Goal: Task Accomplishment & Management: Manage account settings

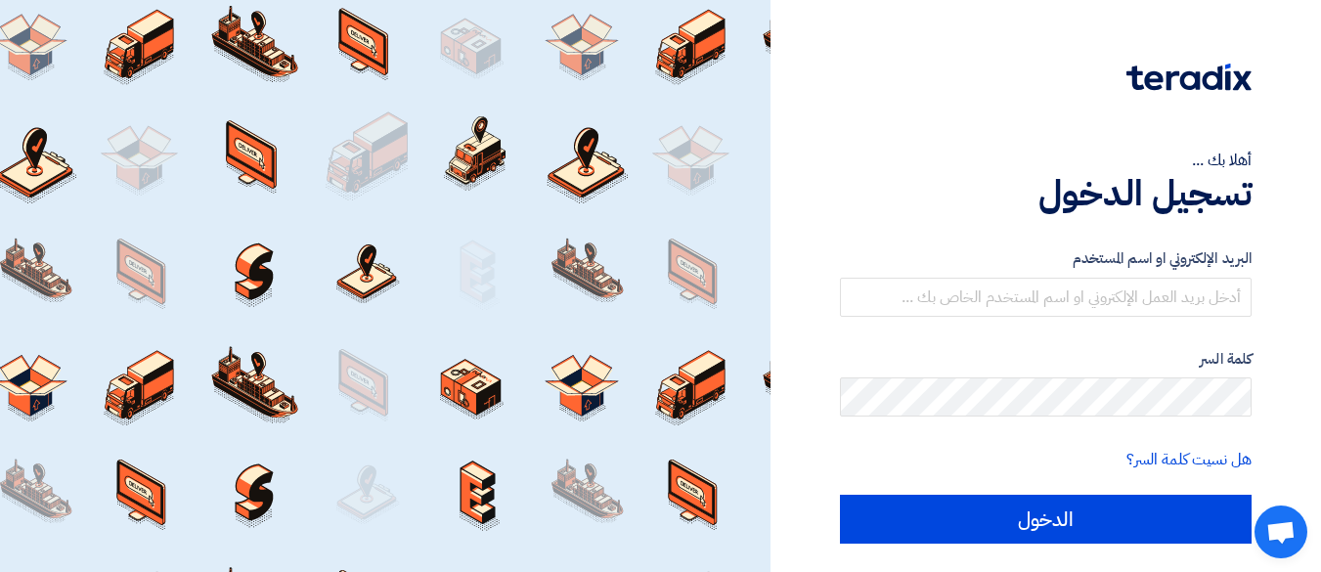
scroll to position [54, 0]
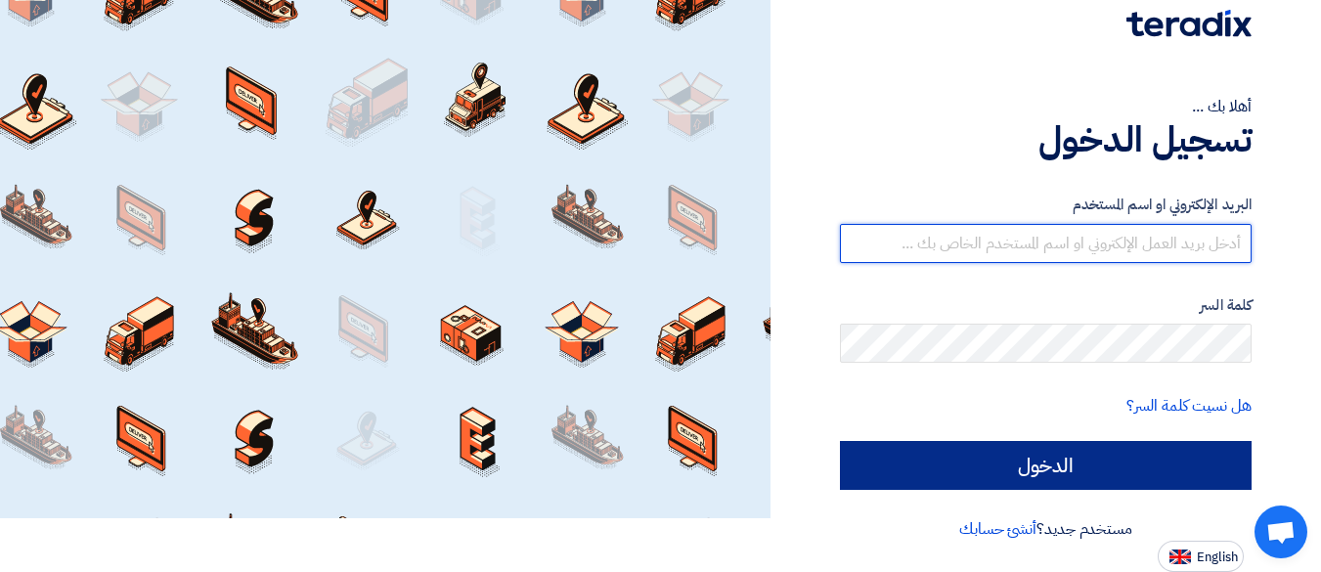
type input "[EMAIL_ADDRESS][DOMAIN_NAME]"
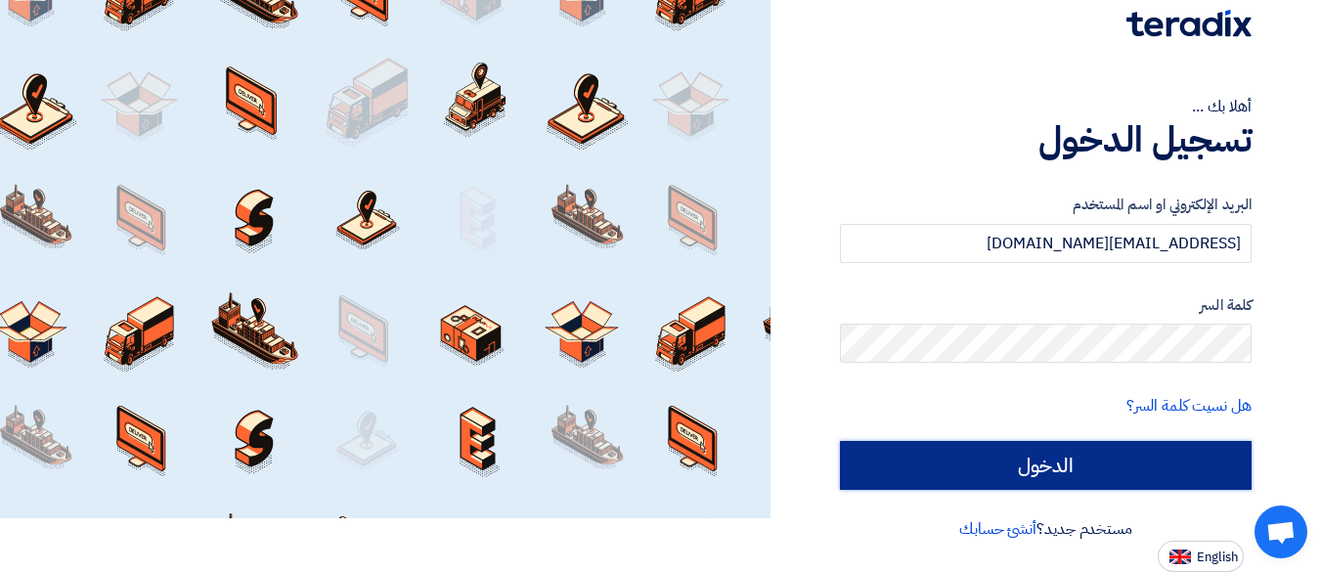
click at [954, 475] on input "الدخول" at bounding box center [1046, 465] width 412 height 49
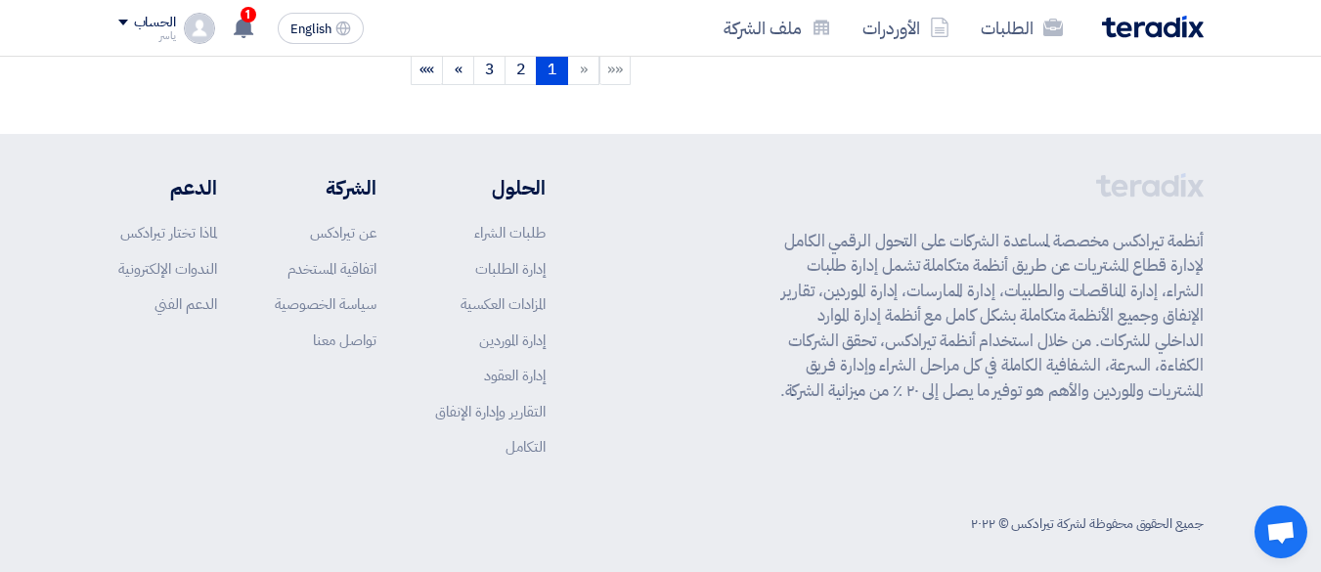
scroll to position [2153, 0]
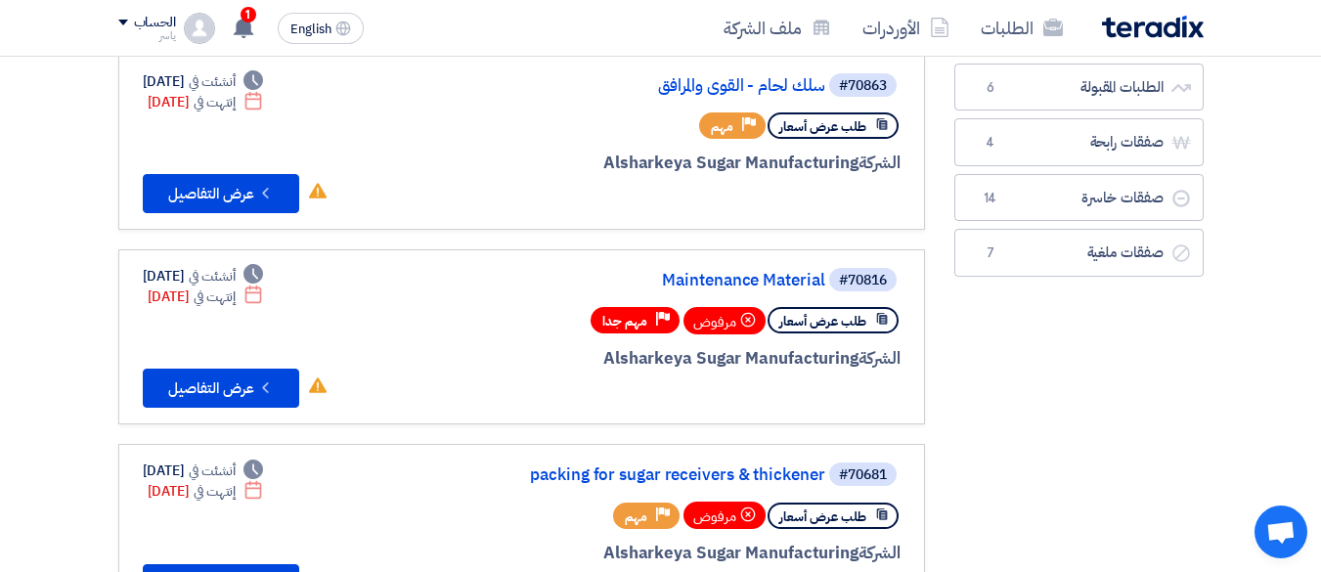
scroll to position [0, 0]
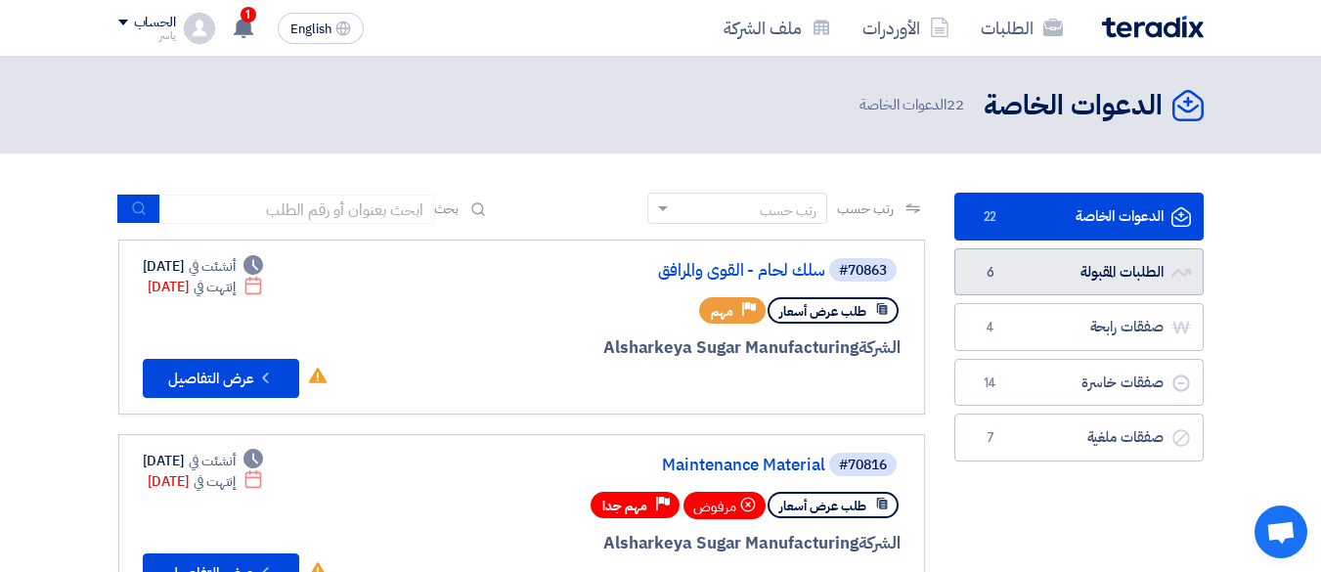
click at [1034, 278] on link "الطلبات المقبولة الطلبات المقبولة 6" at bounding box center [1078, 272] width 249 height 48
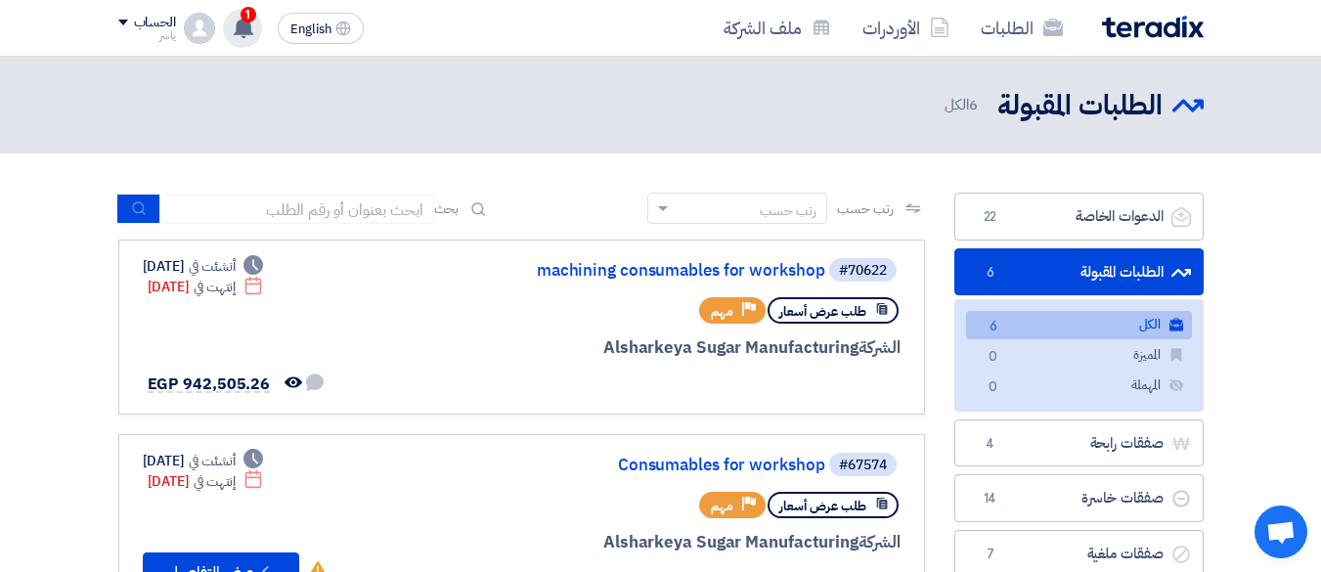
click at [253, 12] on span "1" at bounding box center [249, 15] width 16 height 16
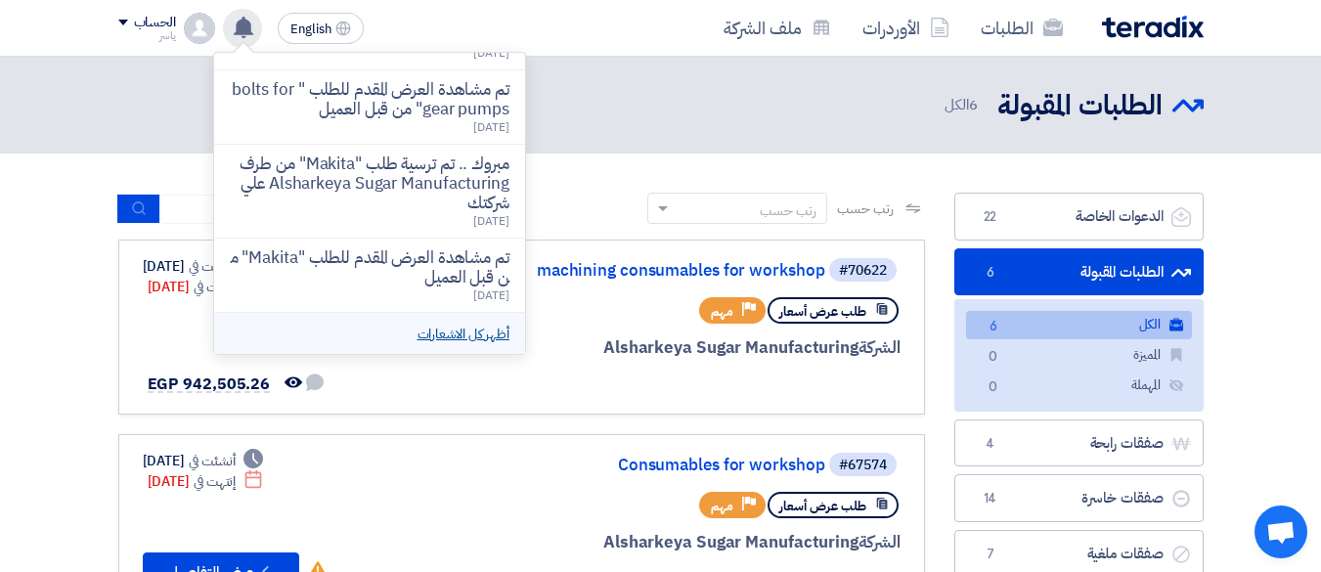
click at [477, 333] on link "أظهر كل الاشعارات" at bounding box center [464, 334] width 92 height 21
